Goal: Check status: Check status

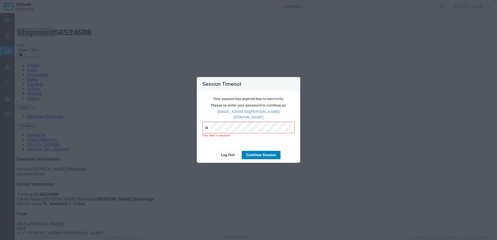
click at [258, 153] on button "Continue Session" at bounding box center [261, 155] width 39 height 8
click at [234, 153] on button "Log Out" at bounding box center [227, 155] width 23 height 8
